Goal: Navigation & Orientation: Find specific page/section

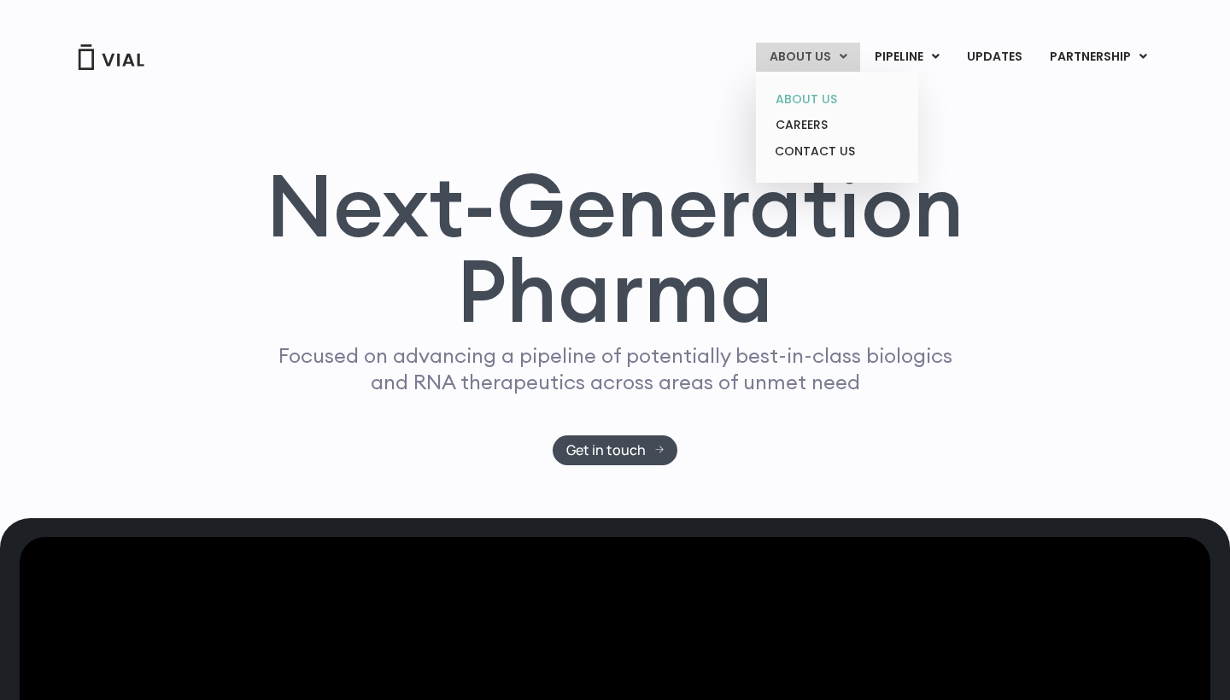
click at [803, 97] on link "ABOUT US" at bounding box center [836, 99] width 149 height 26
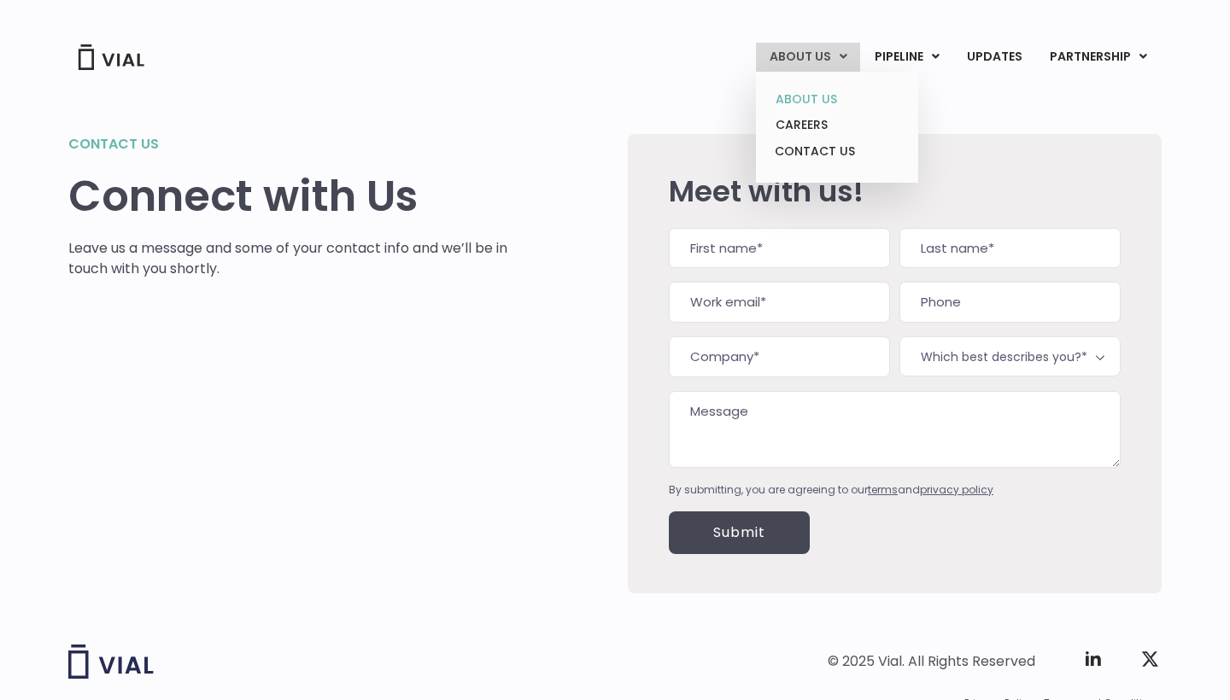
click at [812, 95] on link "ABOUT US" at bounding box center [836, 99] width 149 height 26
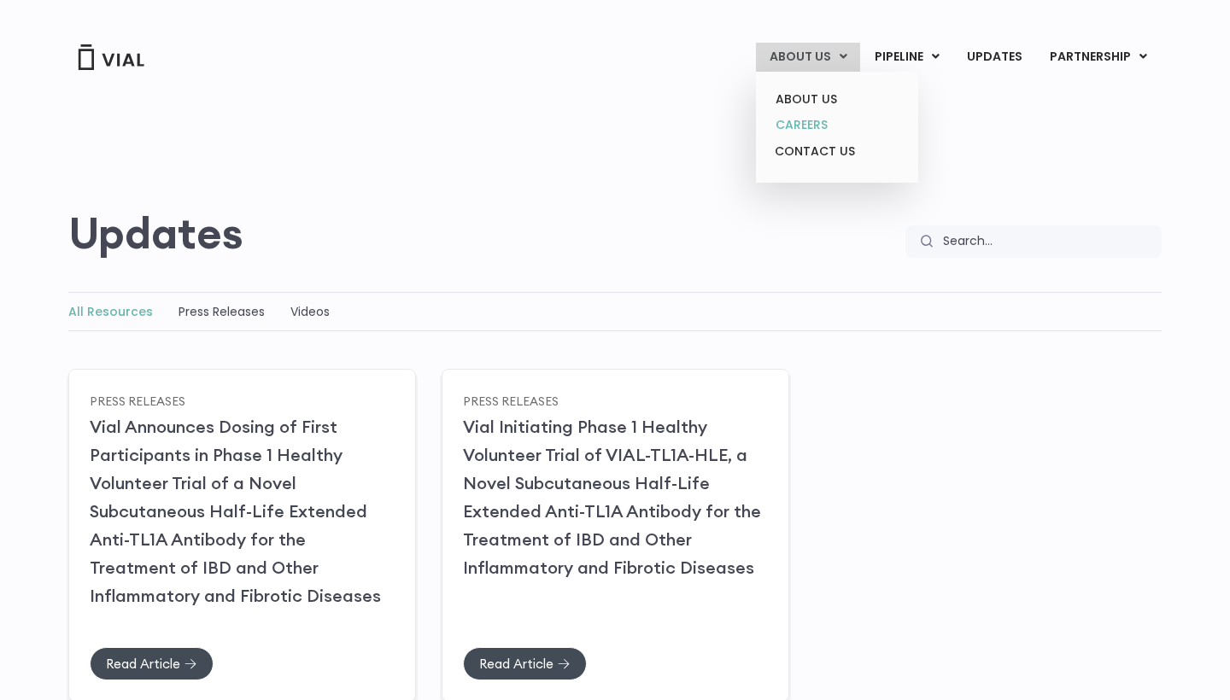
click at [803, 121] on link "CAREERS" at bounding box center [836, 125] width 149 height 26
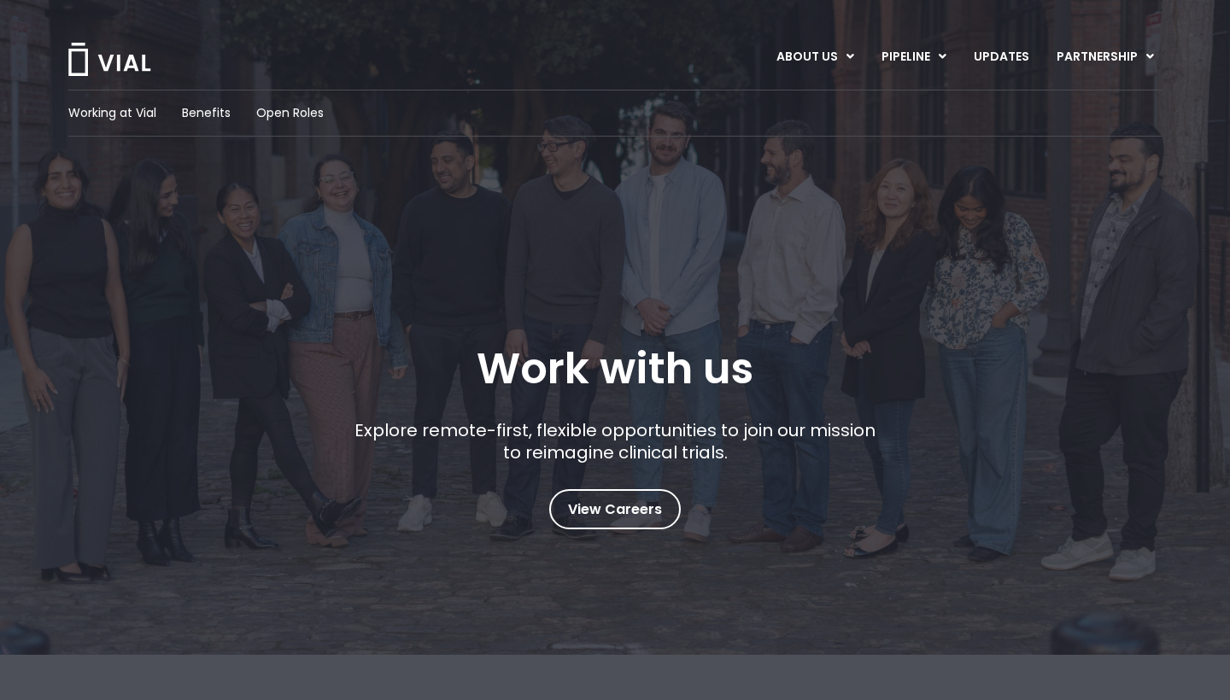
click at [594, 506] on span "View Careers" at bounding box center [615, 510] width 94 height 22
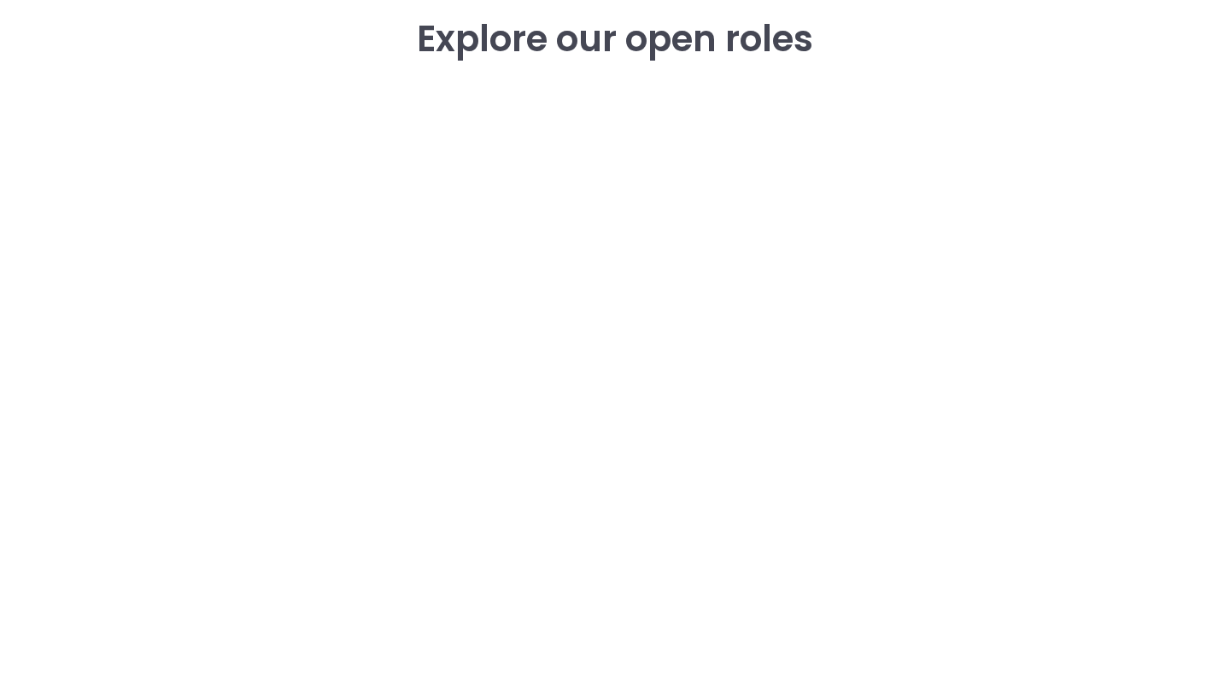
scroll to position [2473, 0]
